Goal: Communication & Community: Answer question/provide support

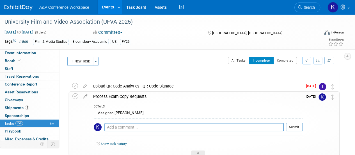
scroll to position [33, 0]
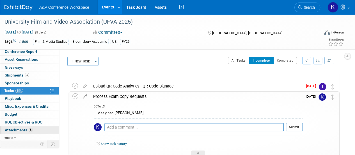
click at [34, 126] on link "5 Attachments 5" at bounding box center [29, 130] width 58 height 8
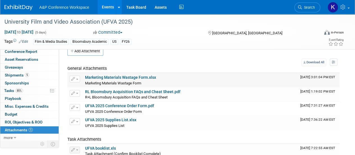
scroll to position [0, 0]
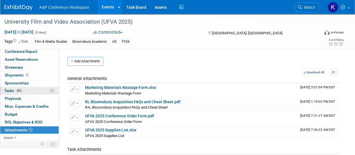
click at [25, 89] on link "85% Tasks 85%" at bounding box center [29, 91] width 58 height 8
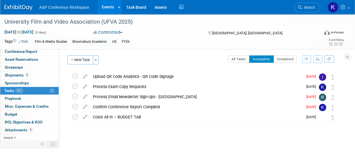
scroll to position [0, 0]
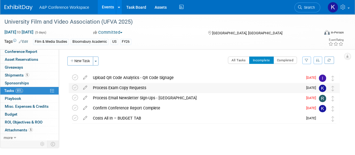
click at [192, 89] on div "Process Exam Copy Requests" at bounding box center [196, 88] width 213 height 10
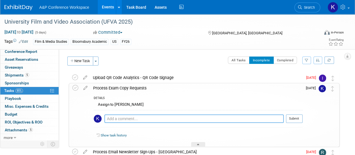
click at [172, 116] on textarea at bounding box center [195, 118] width 180 height 8
type textarea "Need inspection copy request spreadsheet"
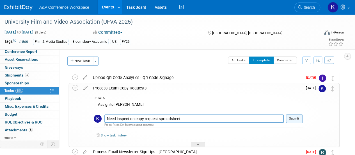
click at [295, 122] on button "Submit" at bounding box center [294, 118] width 17 height 8
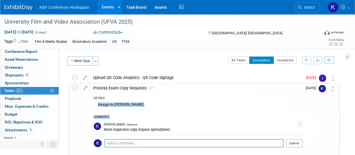
drag, startPoint x: 294, startPoint y: 119, endPoint x: 269, endPoint y: 105, distance: 28.9
click at [269, 105] on div "DETAILS Assign to Kate Hunneyball COMMENTS Kate Hunneyball - Just now Need insp…" at bounding box center [196, 132] width 212 height 79
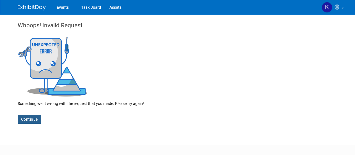
click at [28, 118] on link "Continue" at bounding box center [30, 119] width 24 height 9
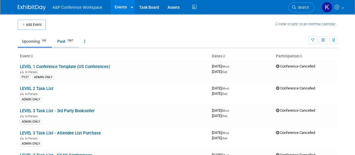
scroll to position [42, 0]
